Goal: Information Seeking & Learning: Learn about a topic

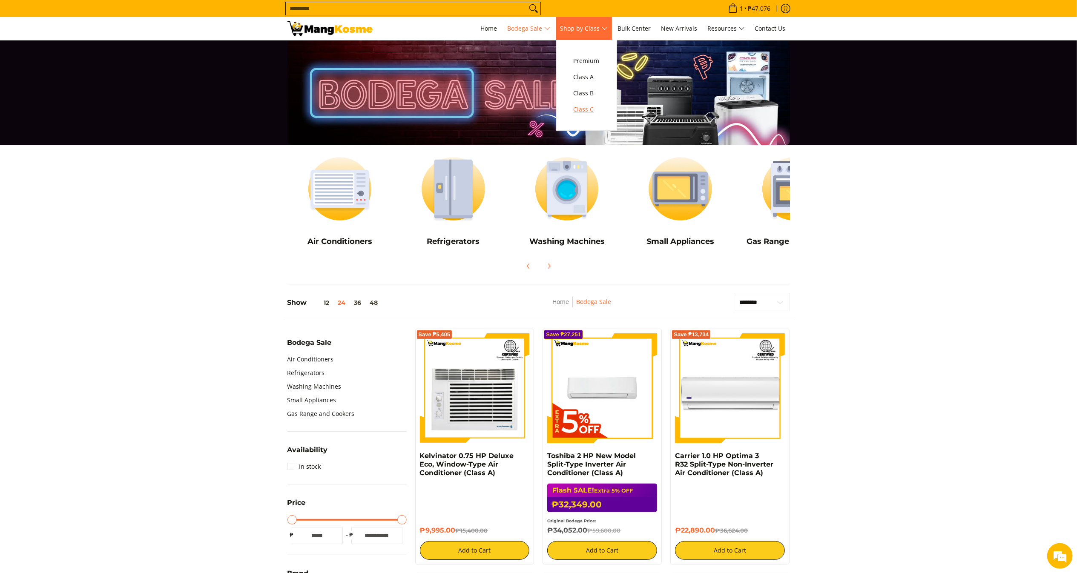
click at [591, 109] on span "Class C" at bounding box center [587, 109] width 26 height 11
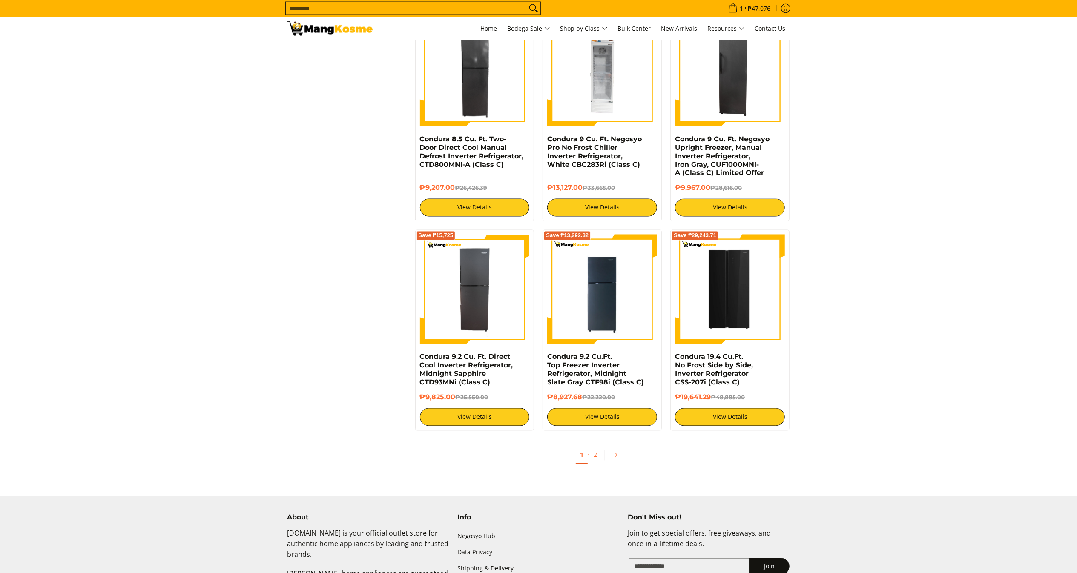
scroll to position [1196, 0]
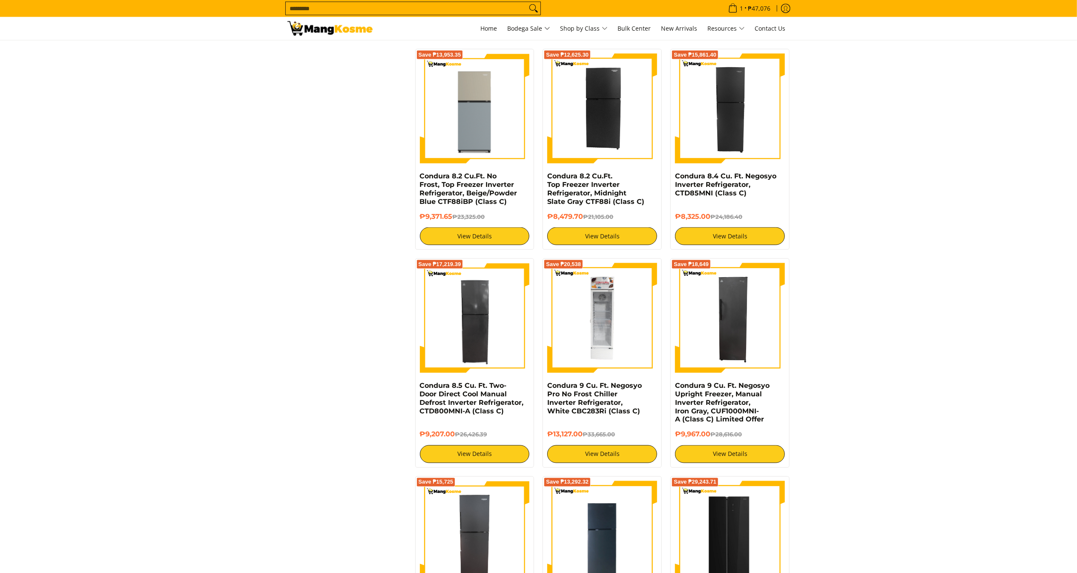
click at [616, 319] on img at bounding box center [602, 318] width 110 height 110
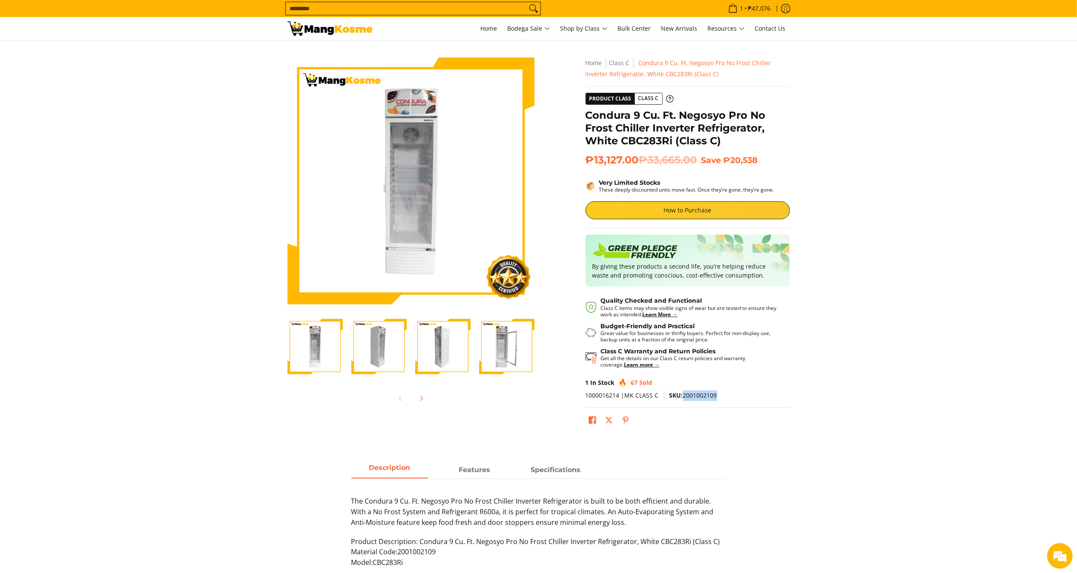
drag, startPoint x: 683, startPoint y: 397, endPoint x: 732, endPoint y: 400, distance: 48.6
click at [732, 400] on p "1000016214 |MK CLASS C SKU: 2001002109" at bounding box center [688, 399] width 204 height 17
copy span "2001002109"
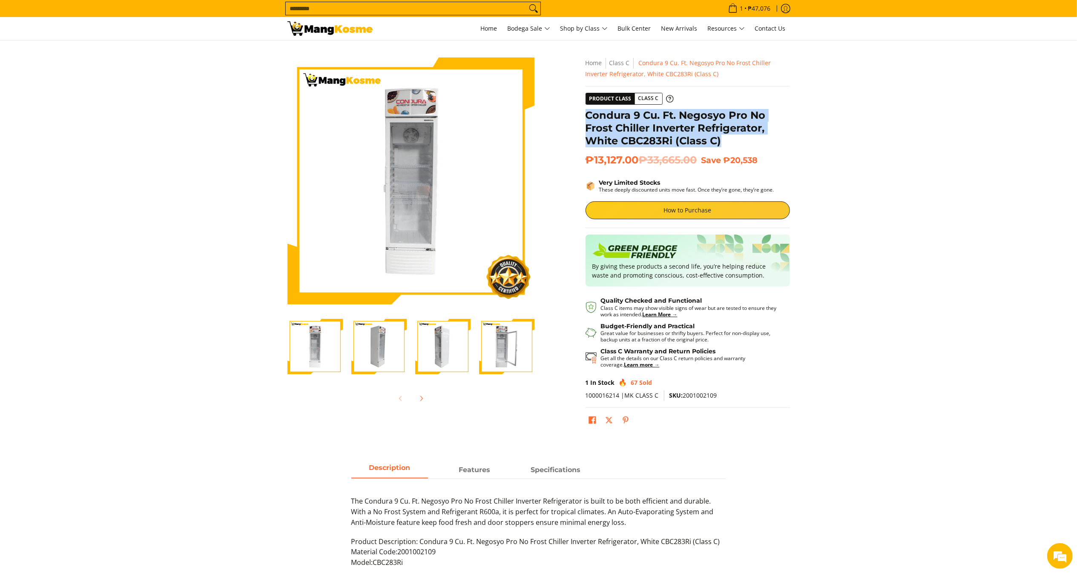
drag, startPoint x: 699, startPoint y: 139, endPoint x: 588, endPoint y: 118, distance: 112.8
click at [588, 118] on h1 "Condura 9 Cu. Ft. Negosyo Pro No Frost Chiller Inverter Refrigerator, White CBC…" at bounding box center [688, 128] width 204 height 38
copy h1 "Condura 9 Cu. Ft. Negosyo Pro No Frost Chiller Inverter Refrigerator, White CBC…"
drag, startPoint x: 644, startPoint y: 156, endPoint x: 586, endPoint y: 161, distance: 58.1
click at [586, 161] on span "₱13,127.00 ₱33,665.00" at bounding box center [642, 160] width 112 height 13
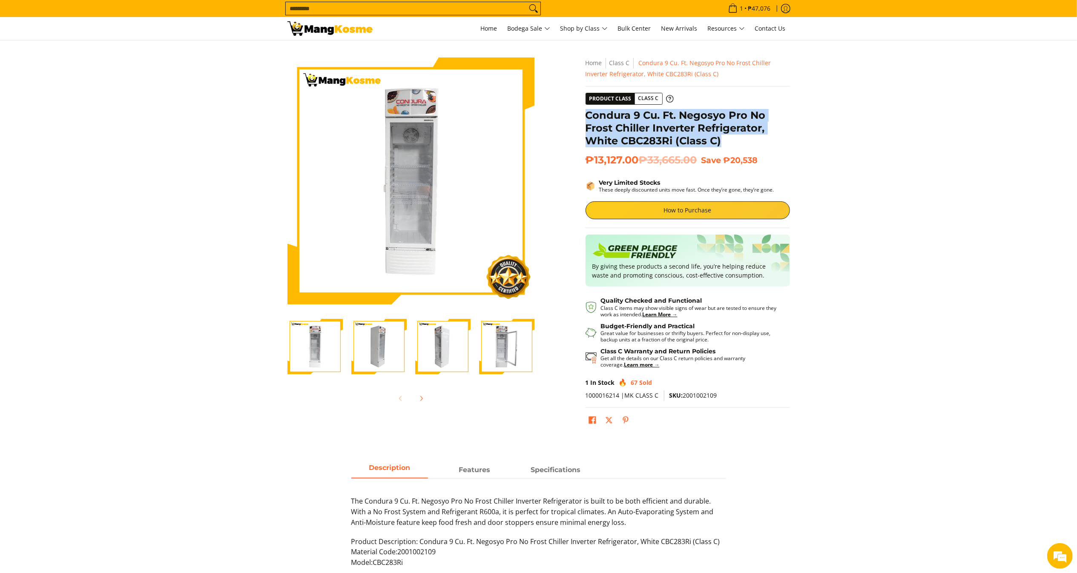
copy span "₱13,127.00"
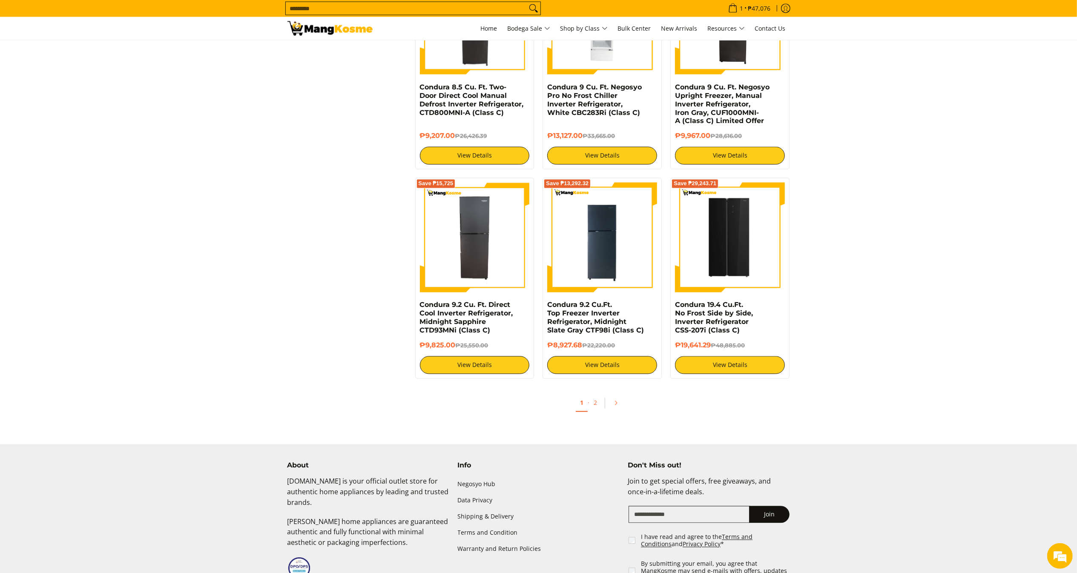
scroll to position [1604, 0]
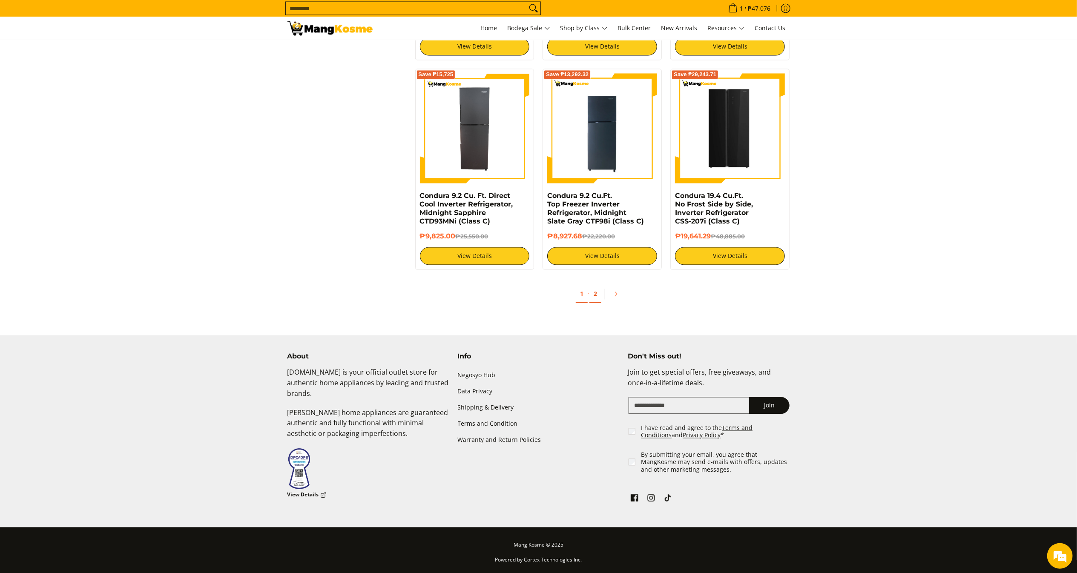
click at [595, 296] on link "2" at bounding box center [595, 294] width 12 height 17
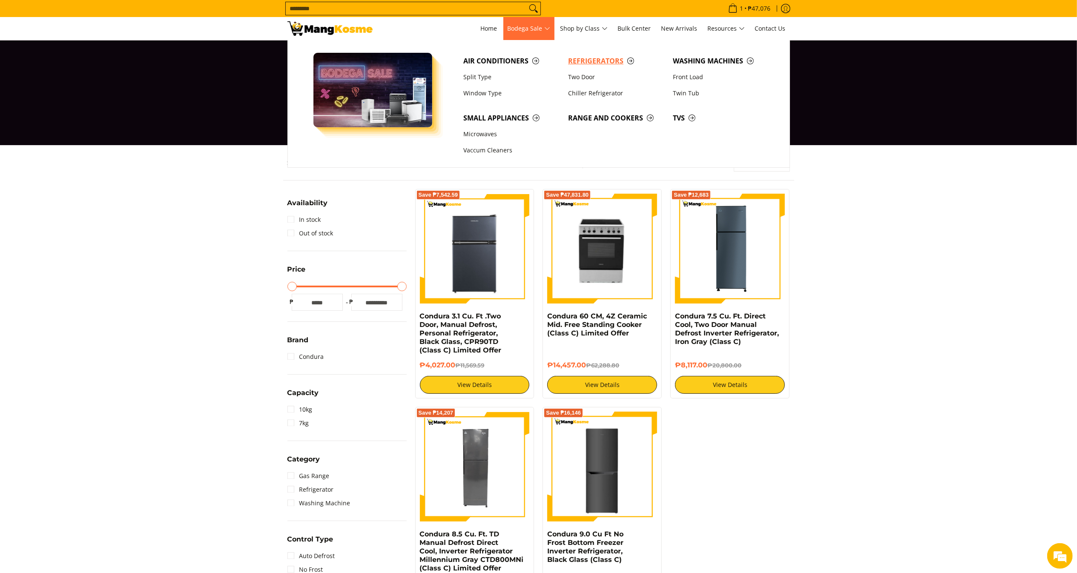
click at [591, 60] on span "Refrigerators" at bounding box center [616, 61] width 96 height 11
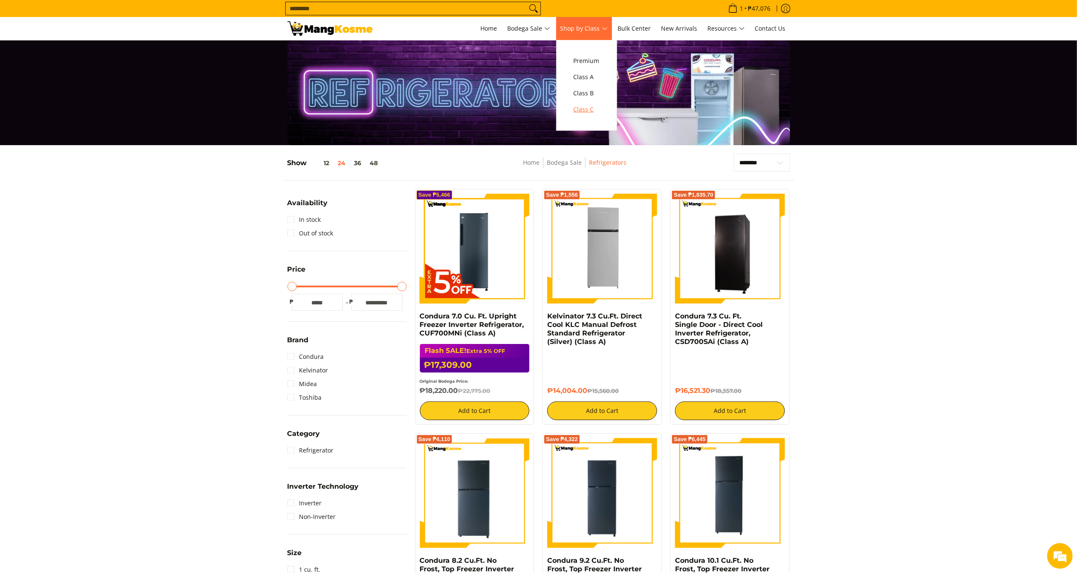
click at [591, 104] on span "Class C" at bounding box center [587, 109] width 26 height 11
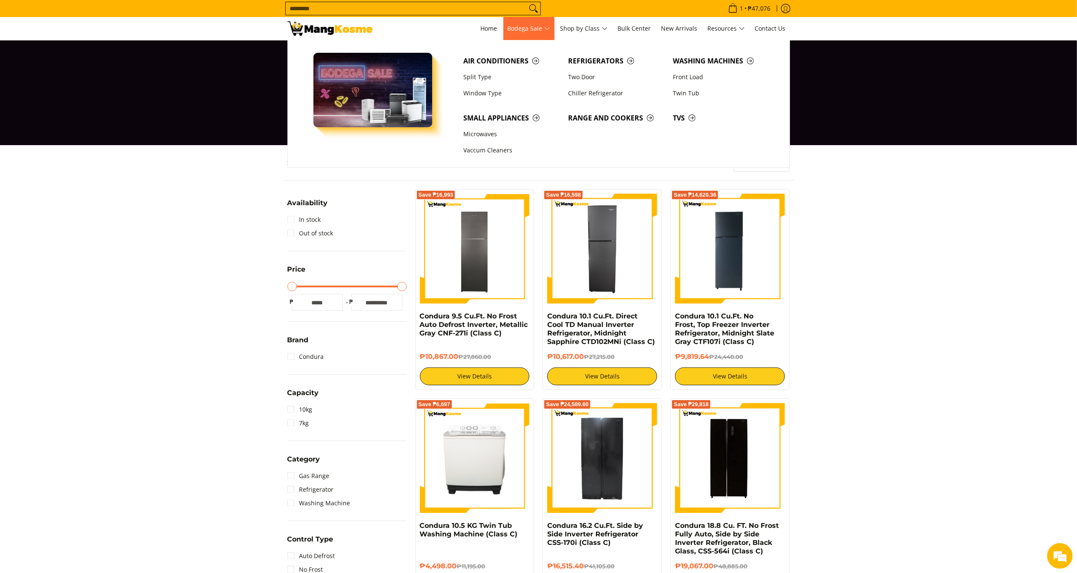
click at [520, 29] on span "Bodega Sale" at bounding box center [529, 28] width 43 height 11
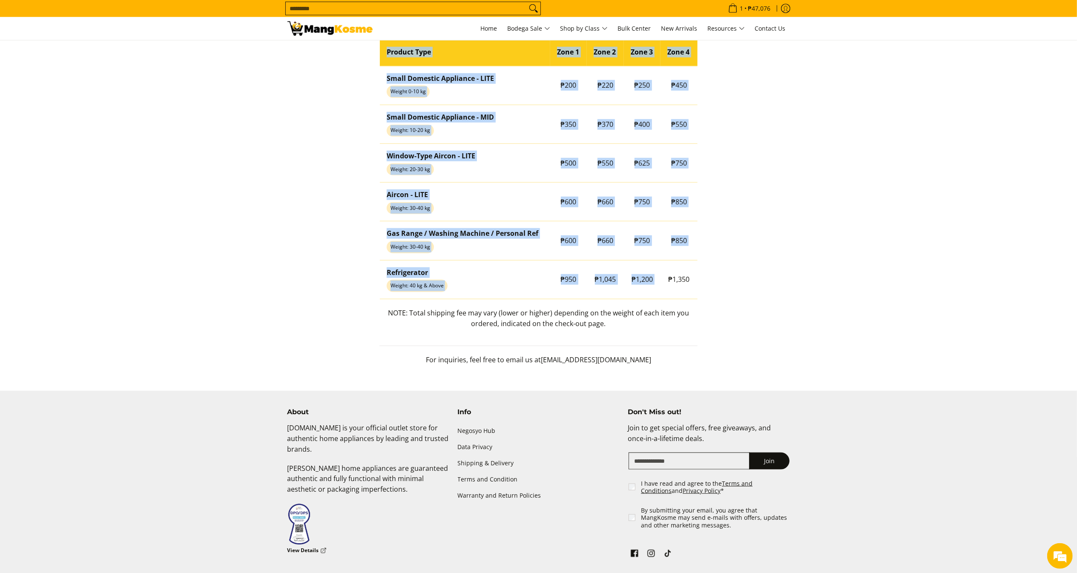
drag, startPoint x: 669, startPoint y: 282, endPoint x: 709, endPoint y: 279, distance: 40.6
copy table "Product Type Zone 1 Zone 2 Zone 3 Zone 4 Small Domestic Appliance - LITE Weight…"
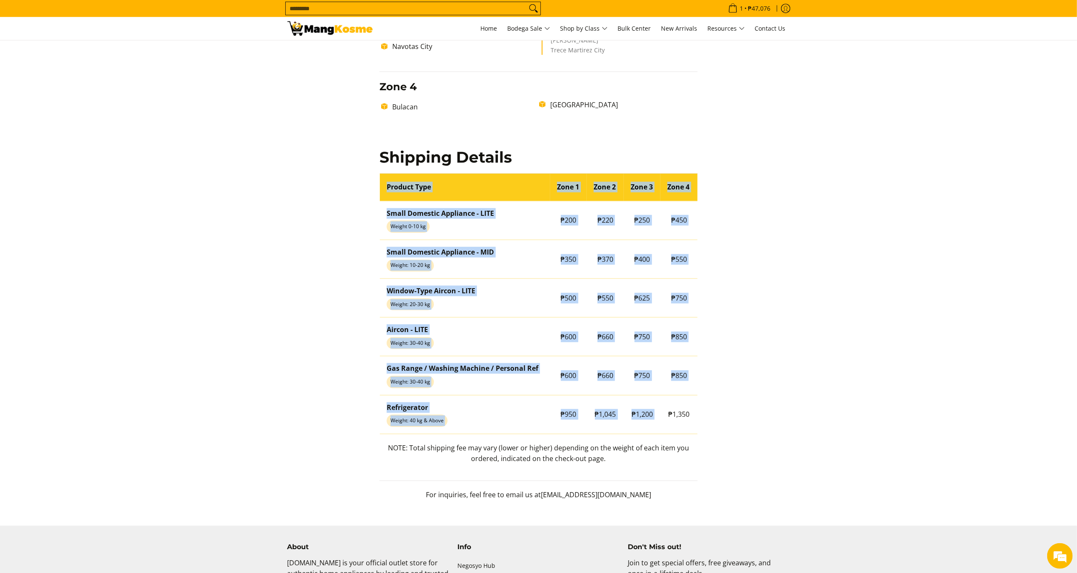
scroll to position [600, 0]
